Goal: Information Seeking & Learning: Find specific fact

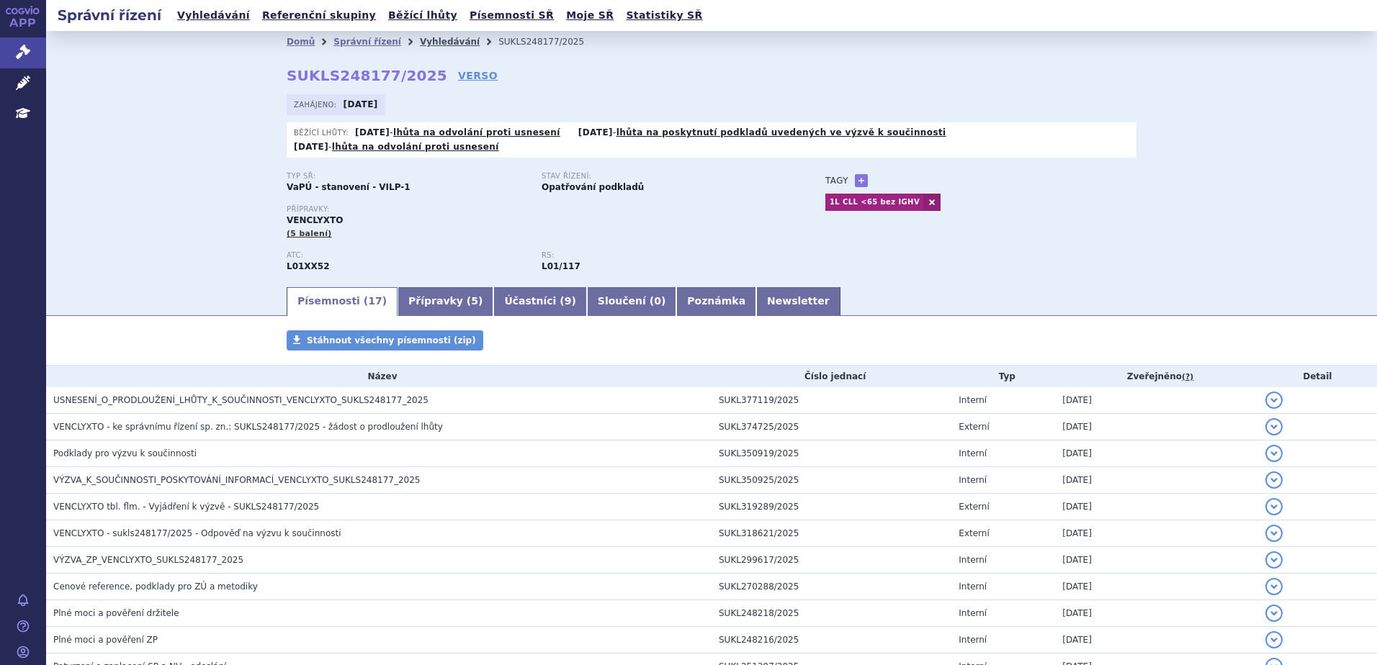
click at [425, 44] on link "Vyhledávání" at bounding box center [450, 42] width 60 height 10
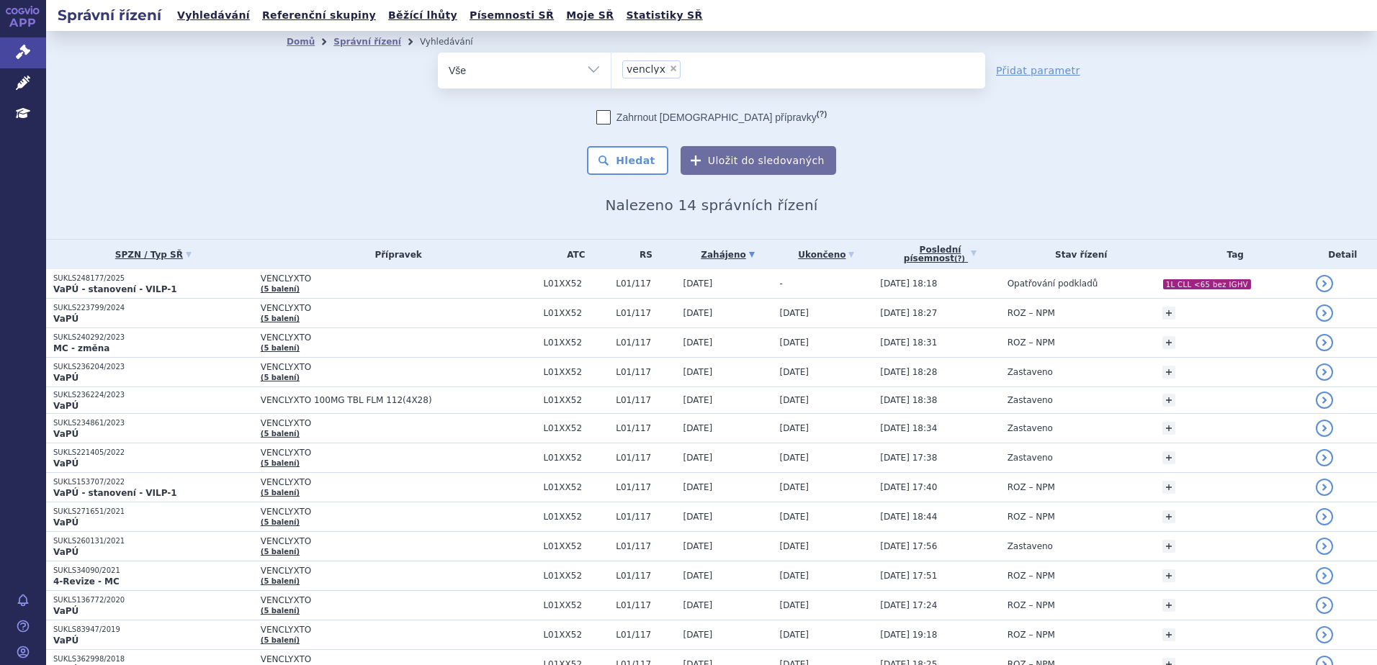
click at [669, 69] on span "×" at bounding box center [673, 68] width 9 height 9
click at [611, 69] on select "venclyx" at bounding box center [611, 70] width 1 height 36
select select
click at [643, 65] on ul at bounding box center [798, 68] width 374 height 30
click at [611, 65] on select "venclyx" at bounding box center [611, 70] width 1 height 36
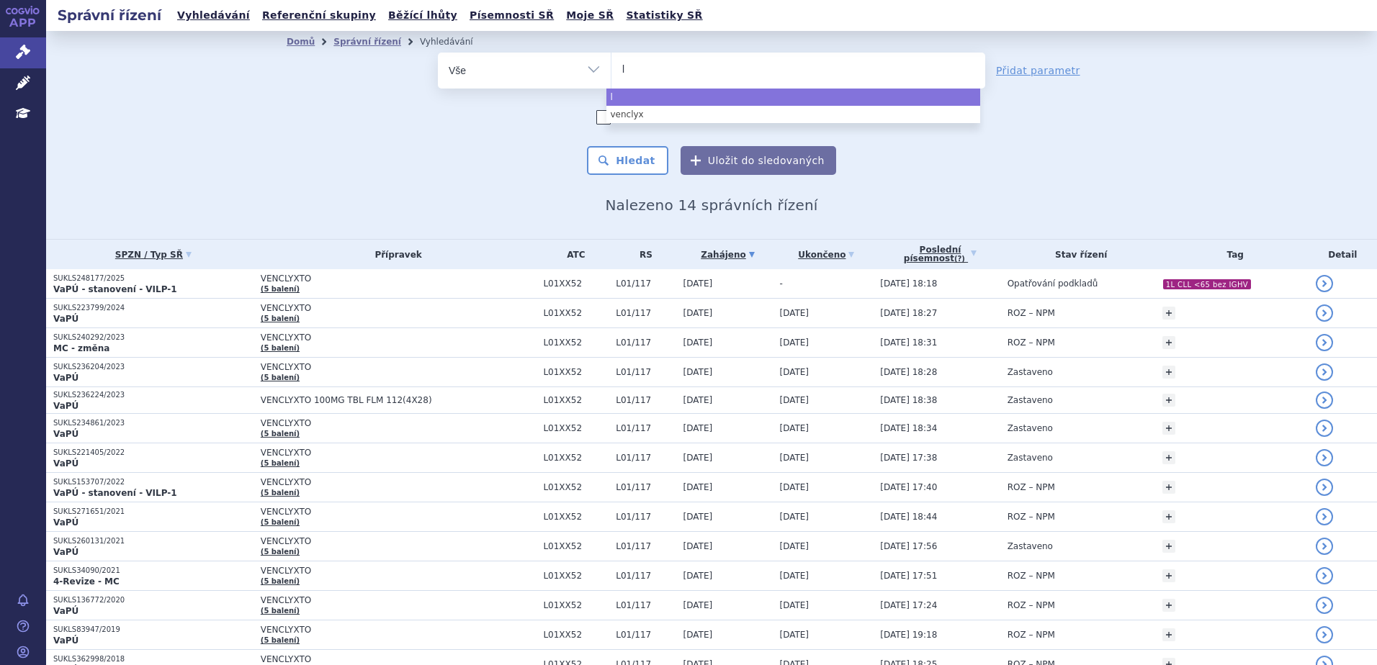
type input "ly"
type input "lyn"
type input "lynp"
select select "lynp"
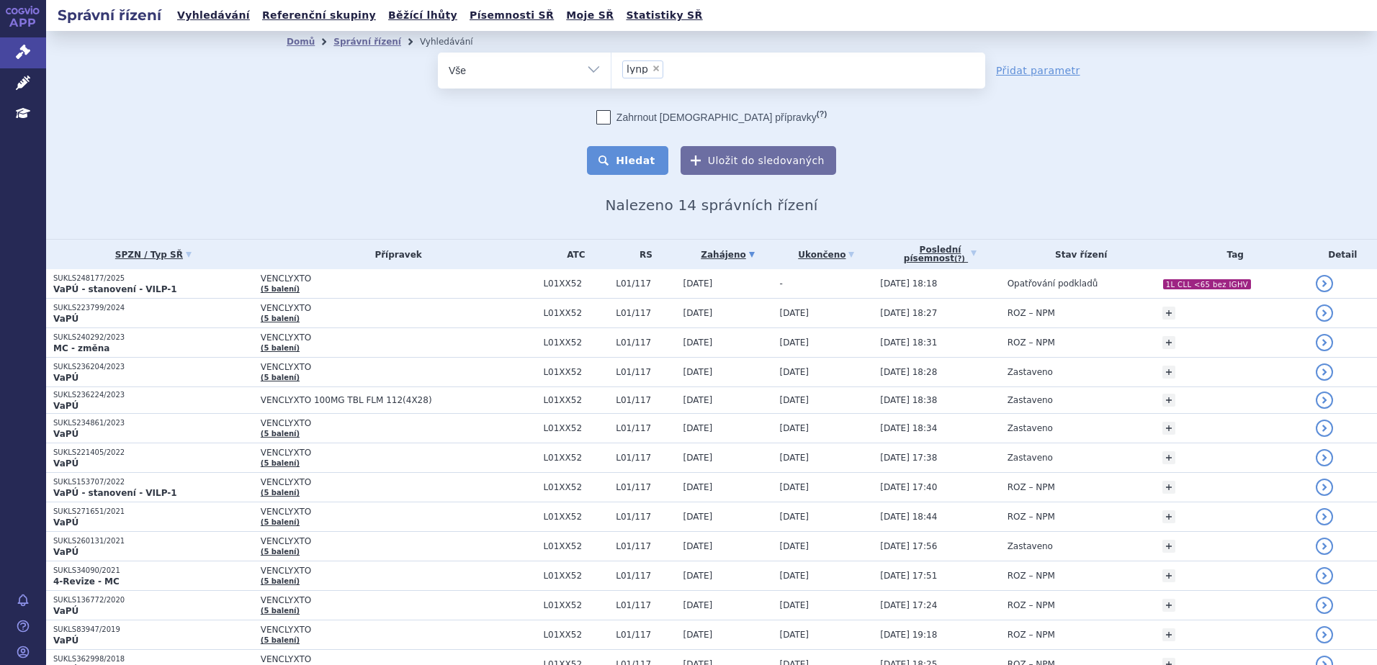
click at [641, 157] on button "Hledat" at bounding box center [627, 160] width 81 height 29
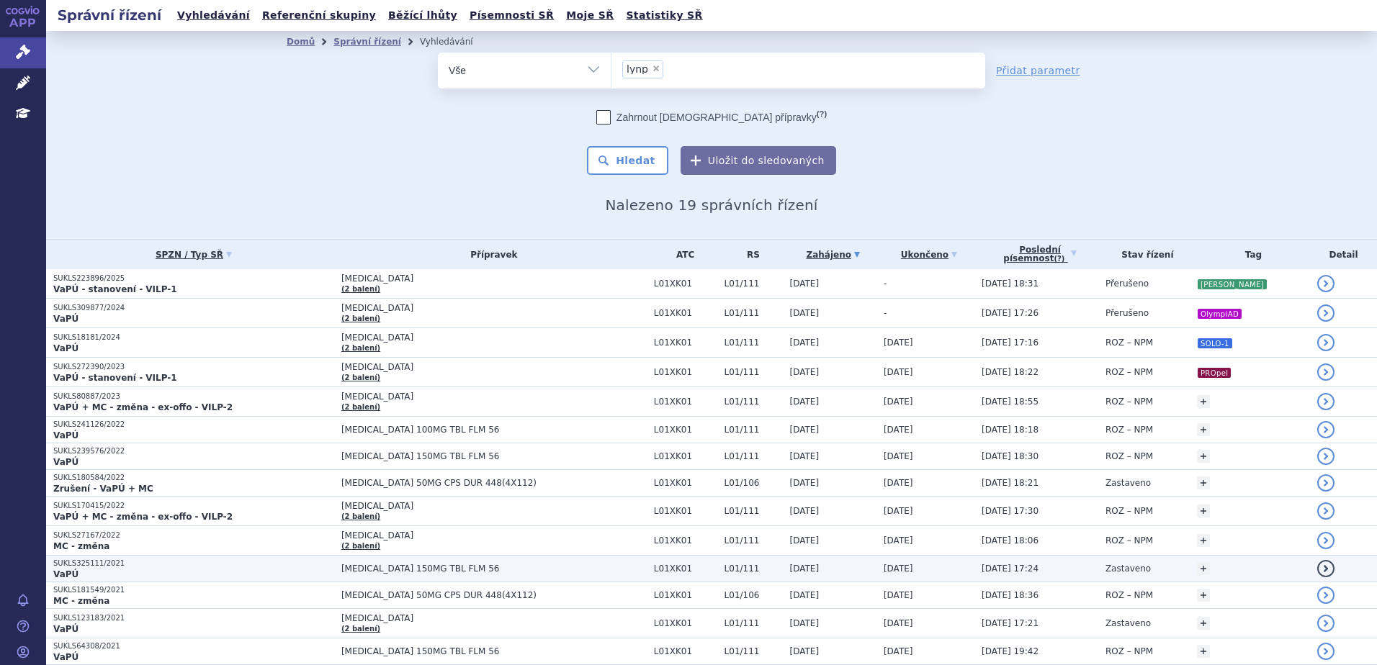
click at [567, 572] on span "[MEDICAL_DATA] 150MG TBL FLM 56" at bounding box center [493, 569] width 305 height 10
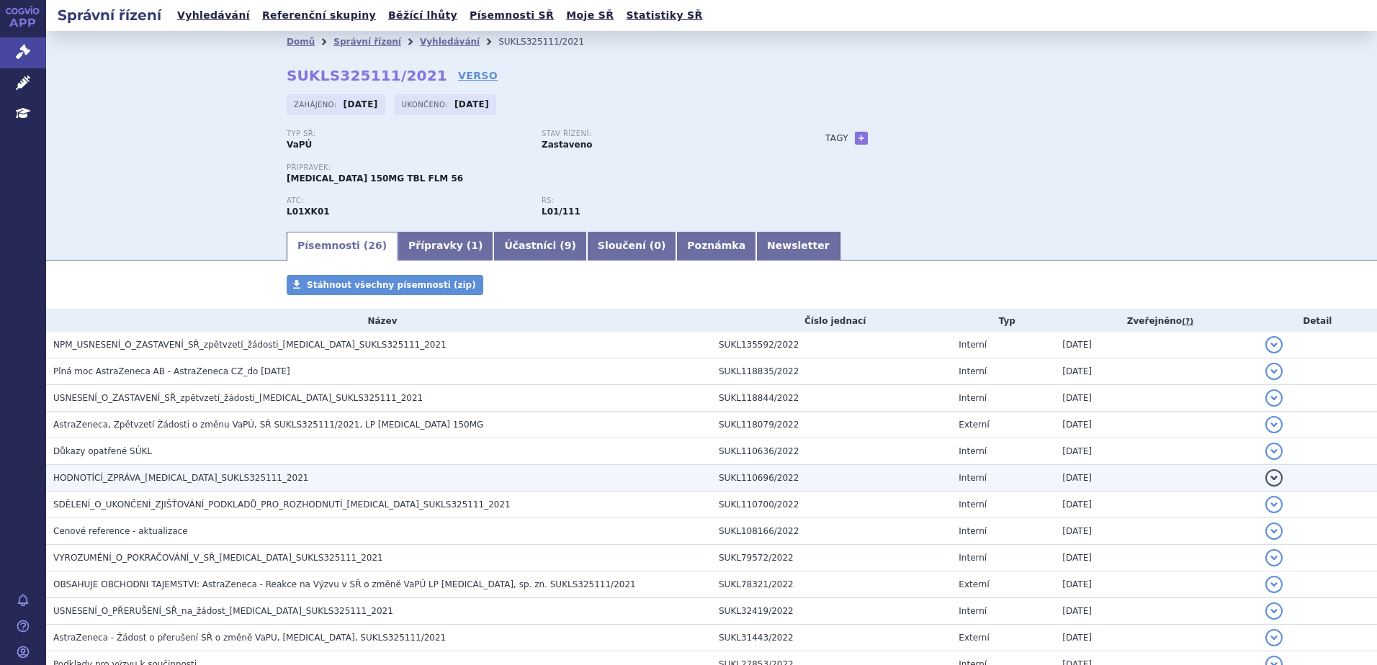
click at [179, 477] on span "HODNOTÍCÍ_ZPRÁVA_LYNPARZA_SUKLS325111_2021" at bounding box center [181, 478] width 256 height 10
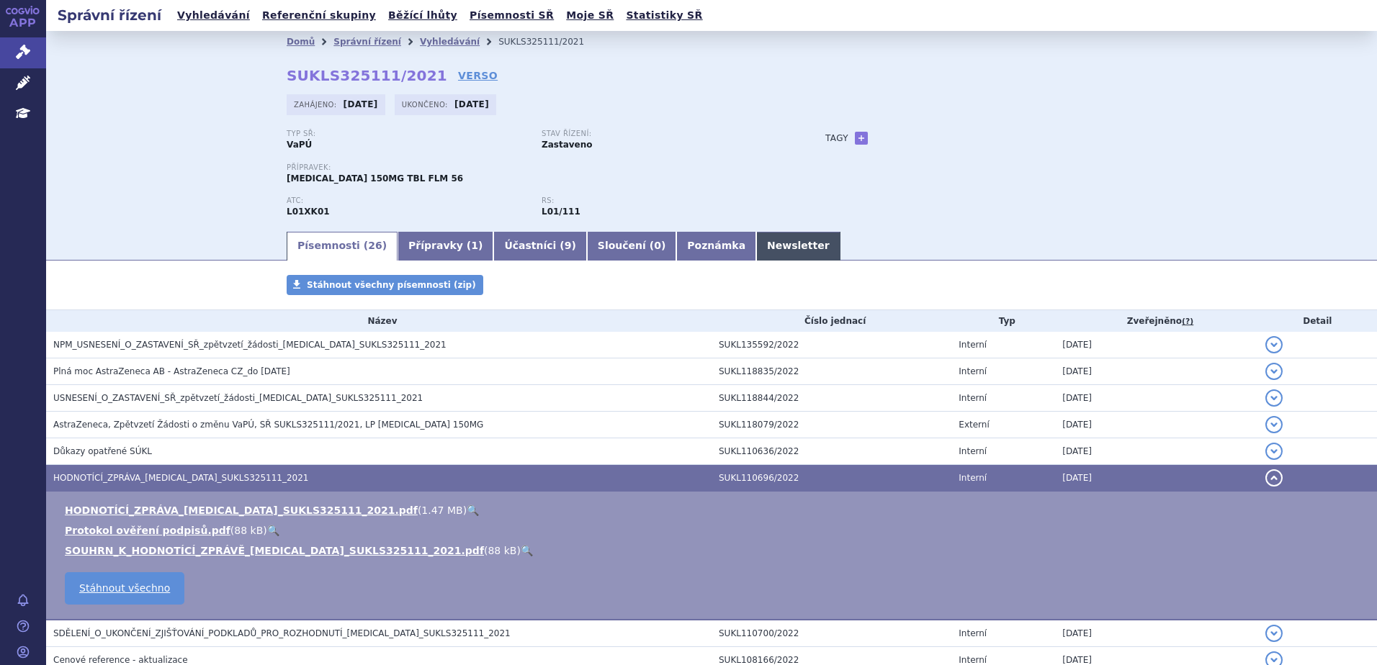
click at [756, 253] on link "Newsletter" at bounding box center [798, 246] width 84 height 29
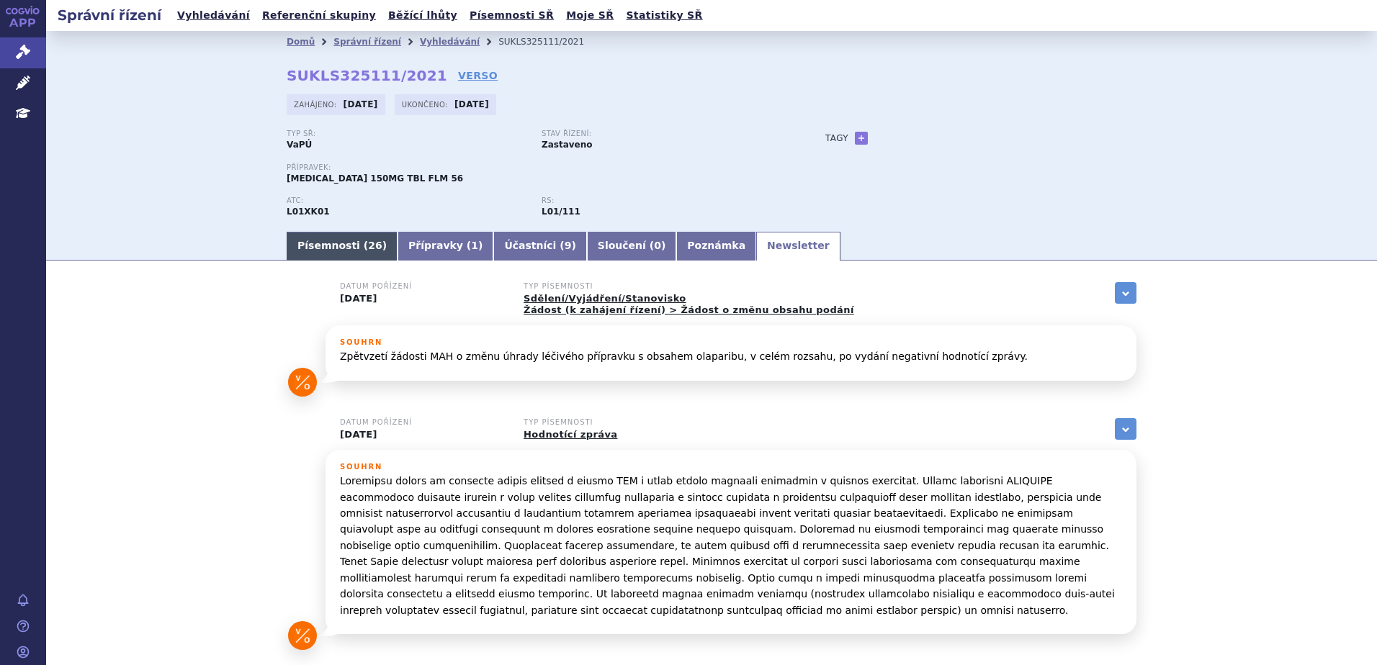
click at [323, 249] on link "Písemnosti ( 26 )" at bounding box center [342, 246] width 111 height 29
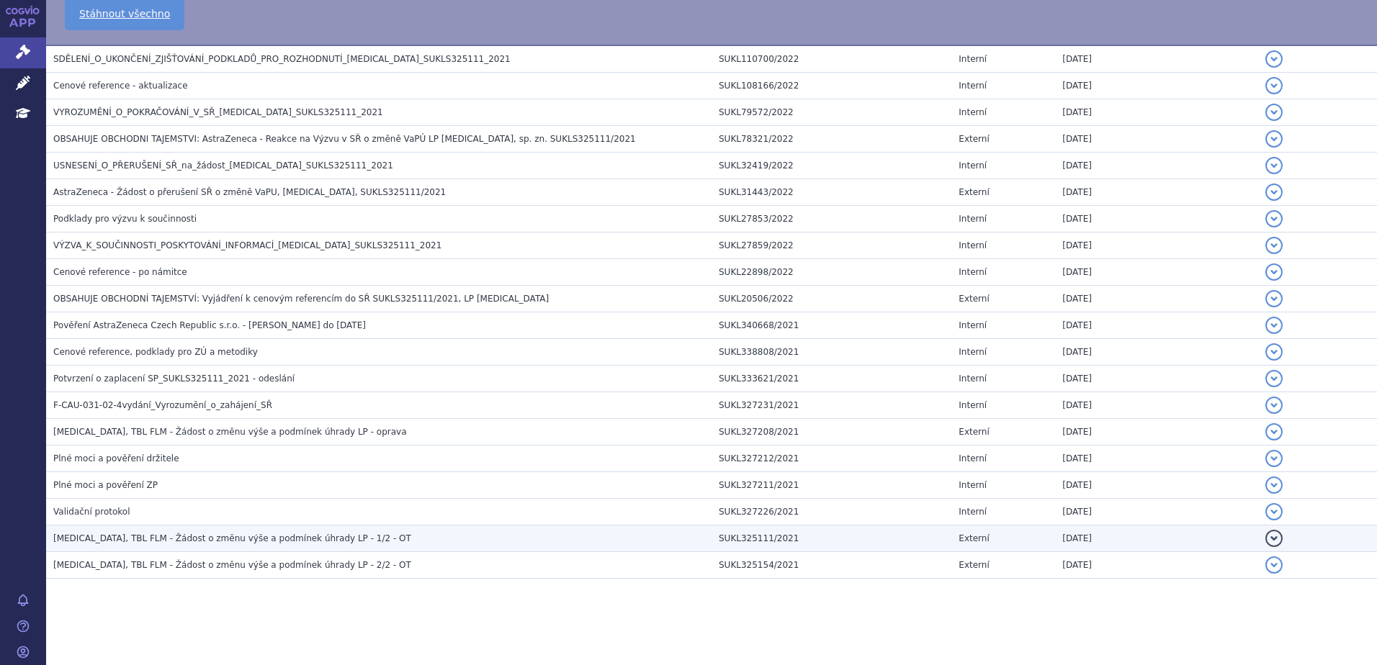
click at [292, 538] on span "LYNPARZA, TBL FLM - Žádost o změnu výše a podmínek úhrady LP - 1/2 - OT" at bounding box center [232, 539] width 358 height 10
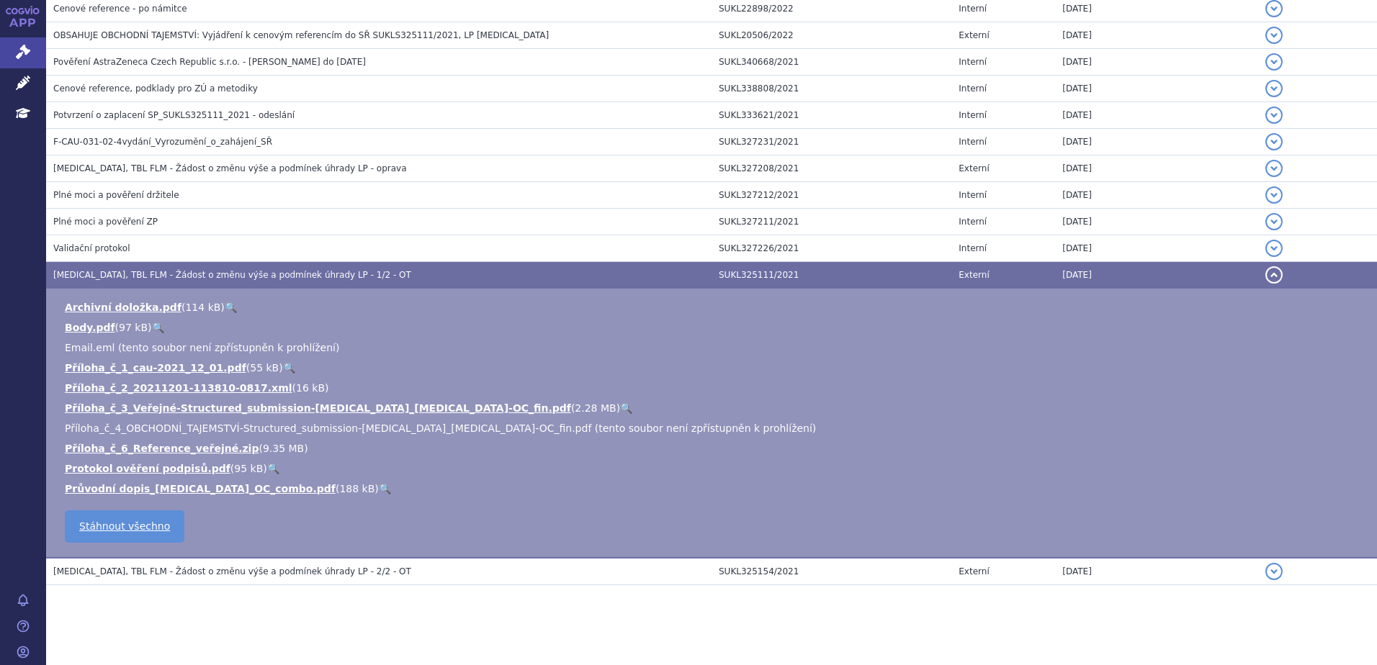
scroll to position [716, 0]
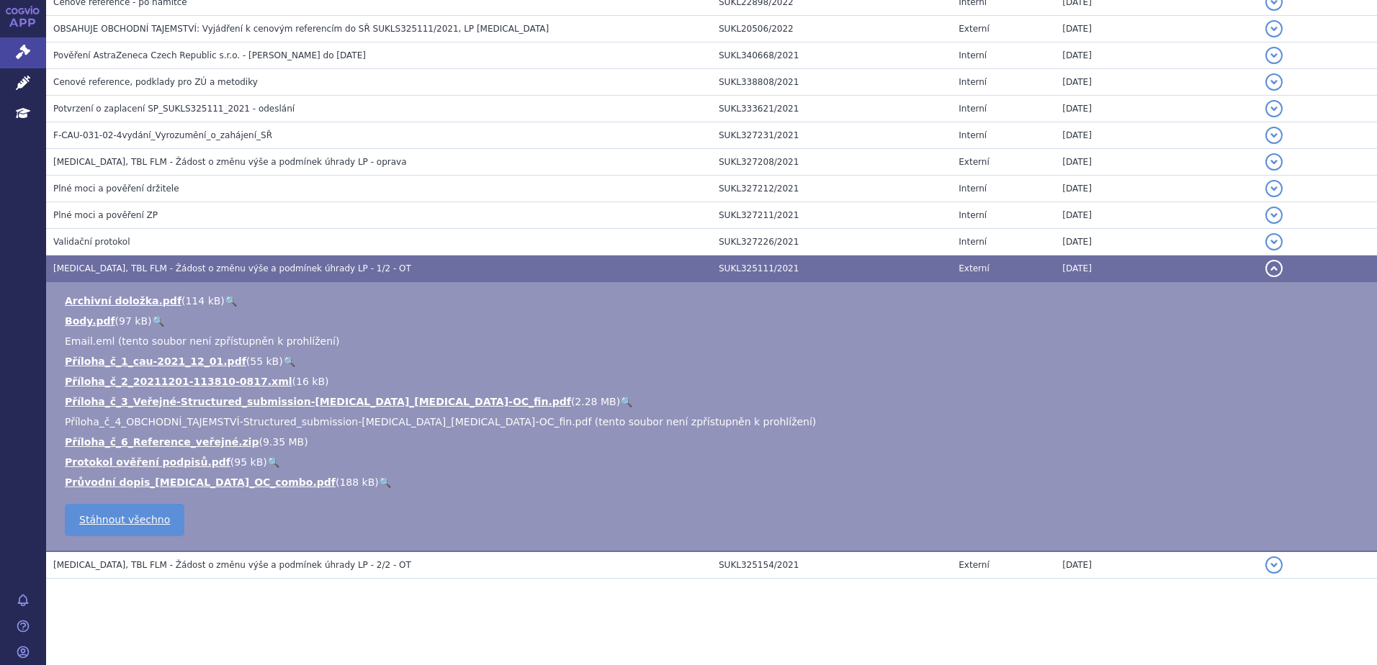
click at [620, 402] on link "🔍" at bounding box center [626, 402] width 12 height 12
